Goal: Navigation & Orientation: Understand site structure

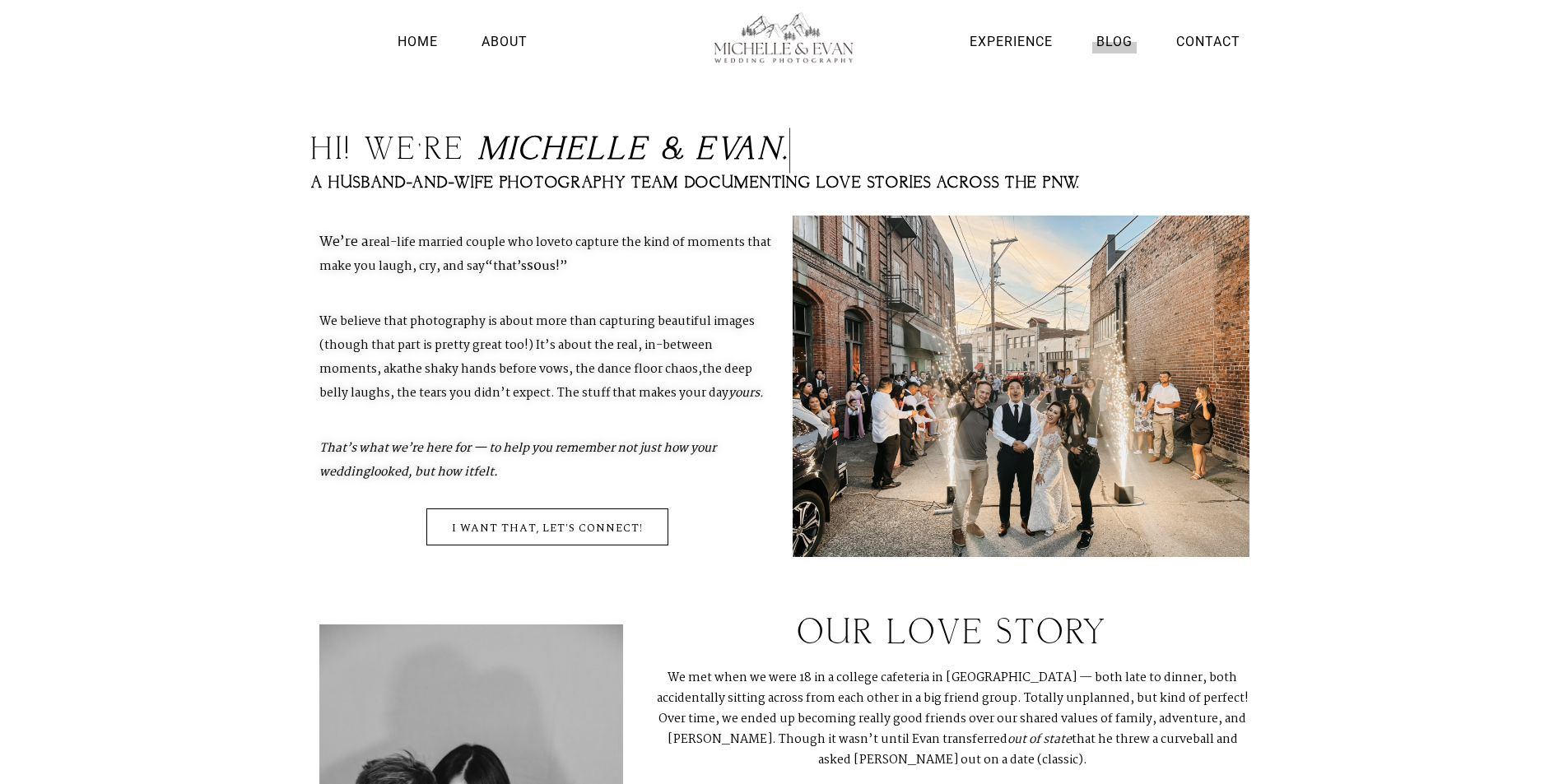
click at [1126, 42] on link "Blog" at bounding box center [1115, 42] width 45 height 22
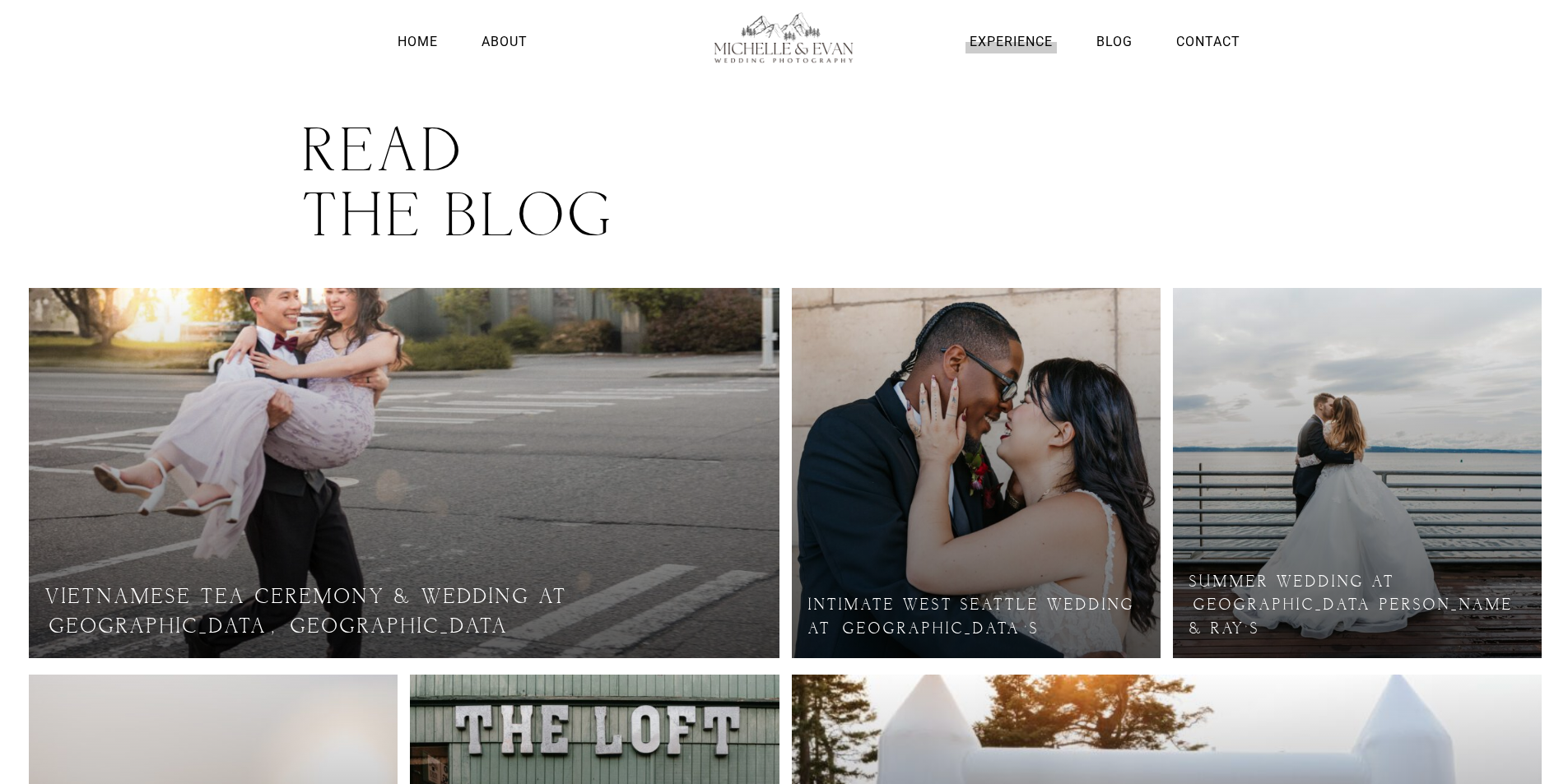
click at [1024, 48] on link "Experience" at bounding box center [1011, 42] width 92 height 22
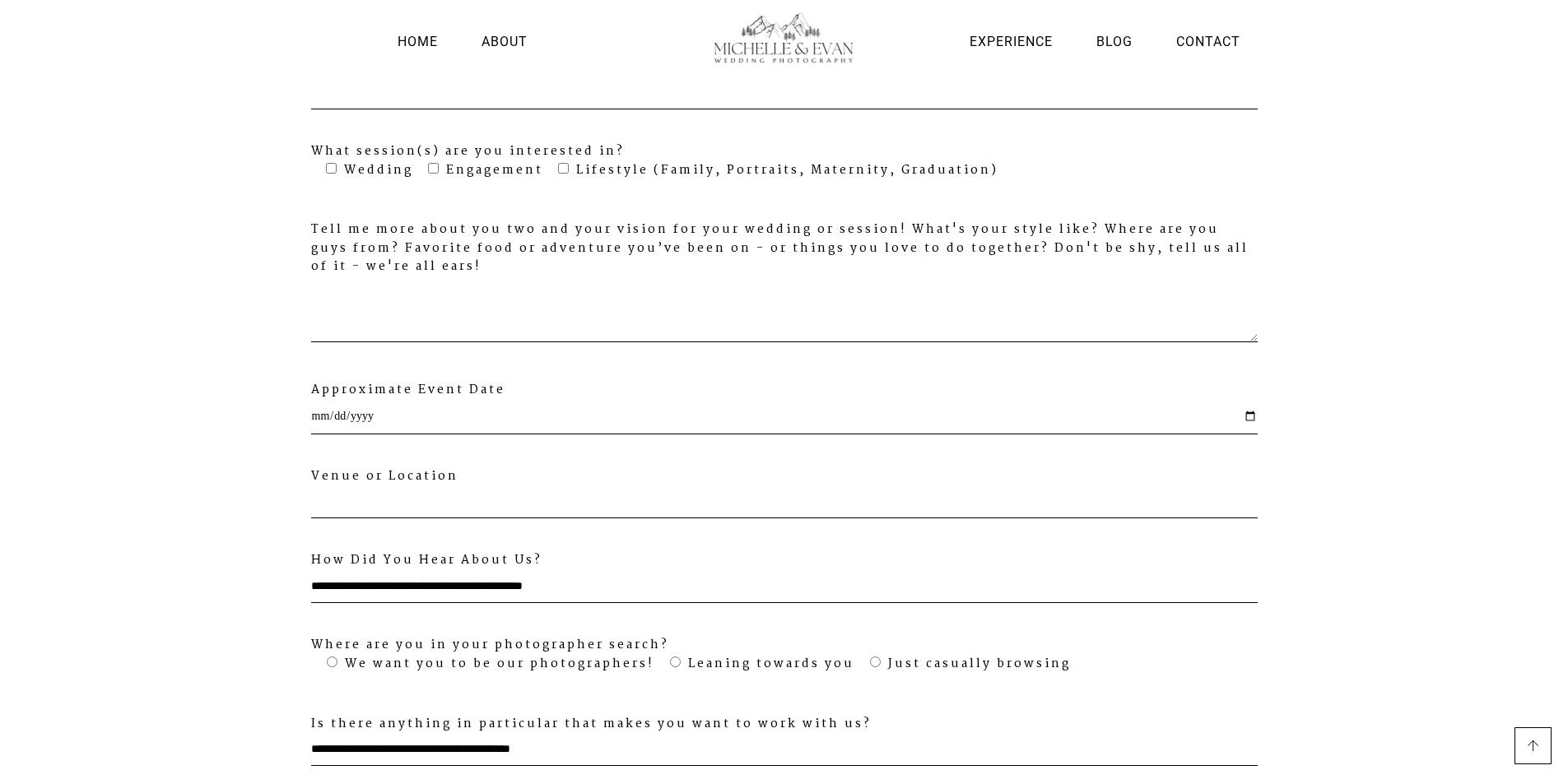
scroll to position [5127, 0]
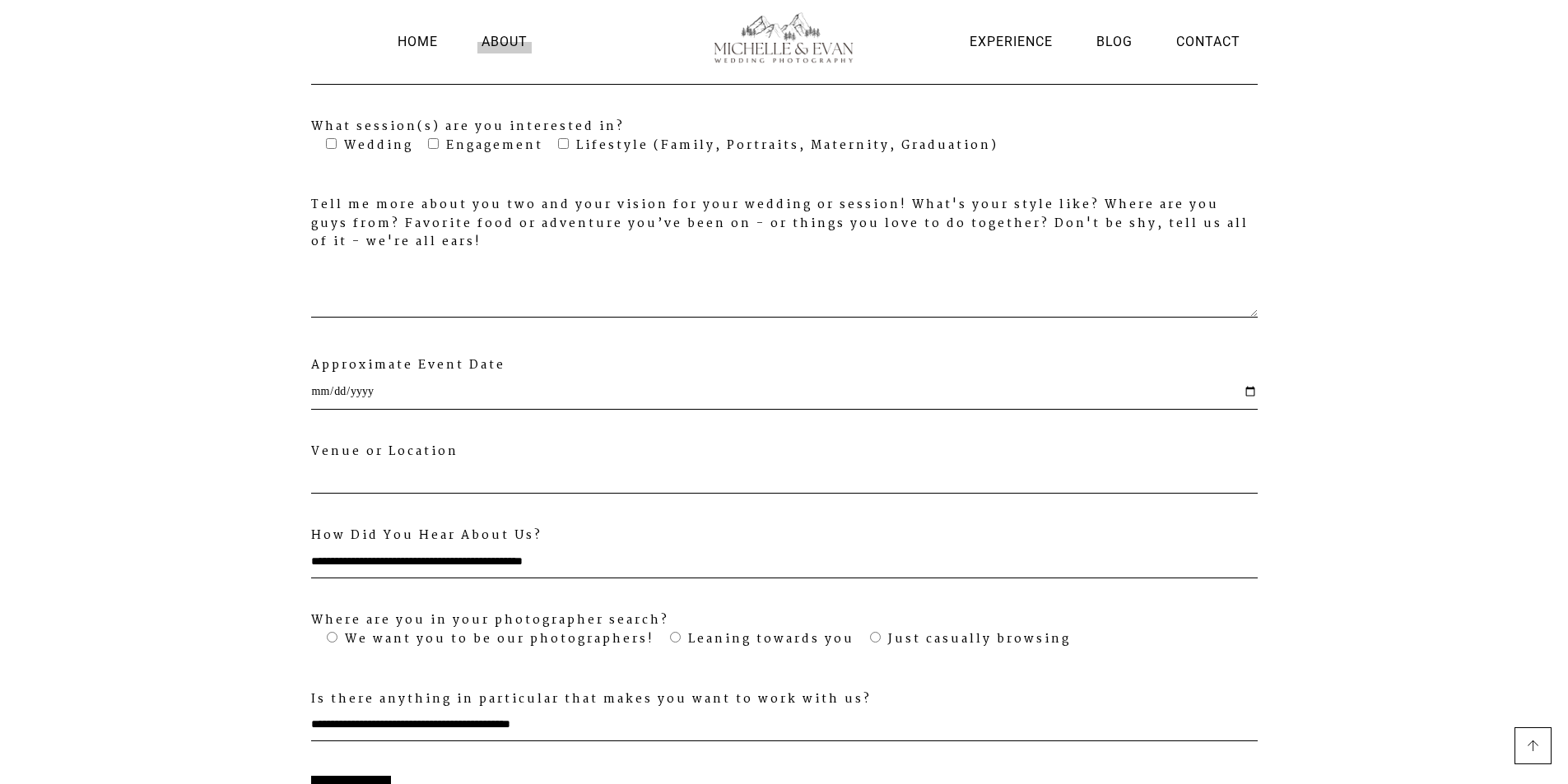
click at [498, 38] on link "About" at bounding box center [504, 42] width 54 height 22
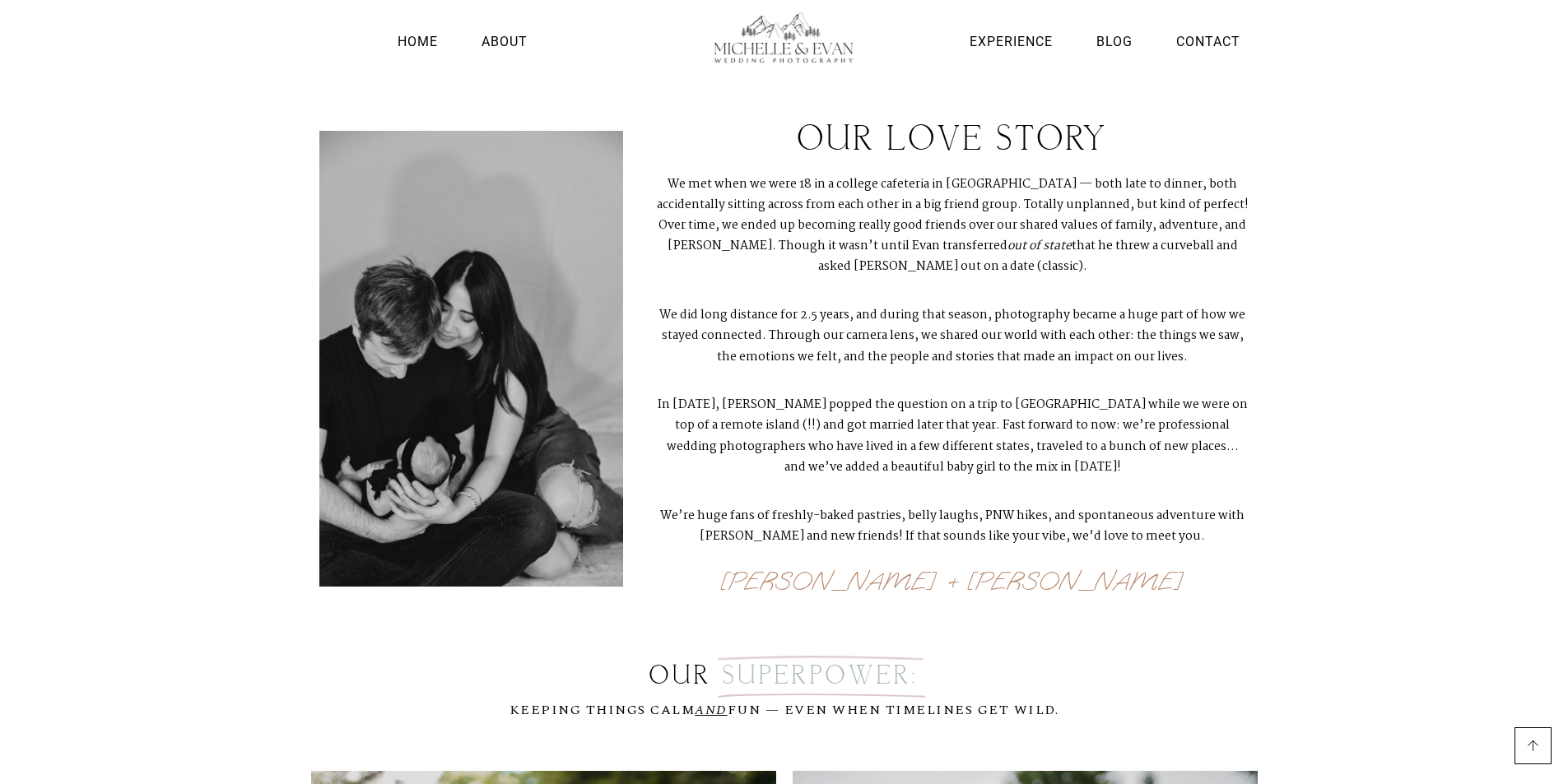
scroll to position [495, 0]
